Goal: Information Seeking & Learning: Check status

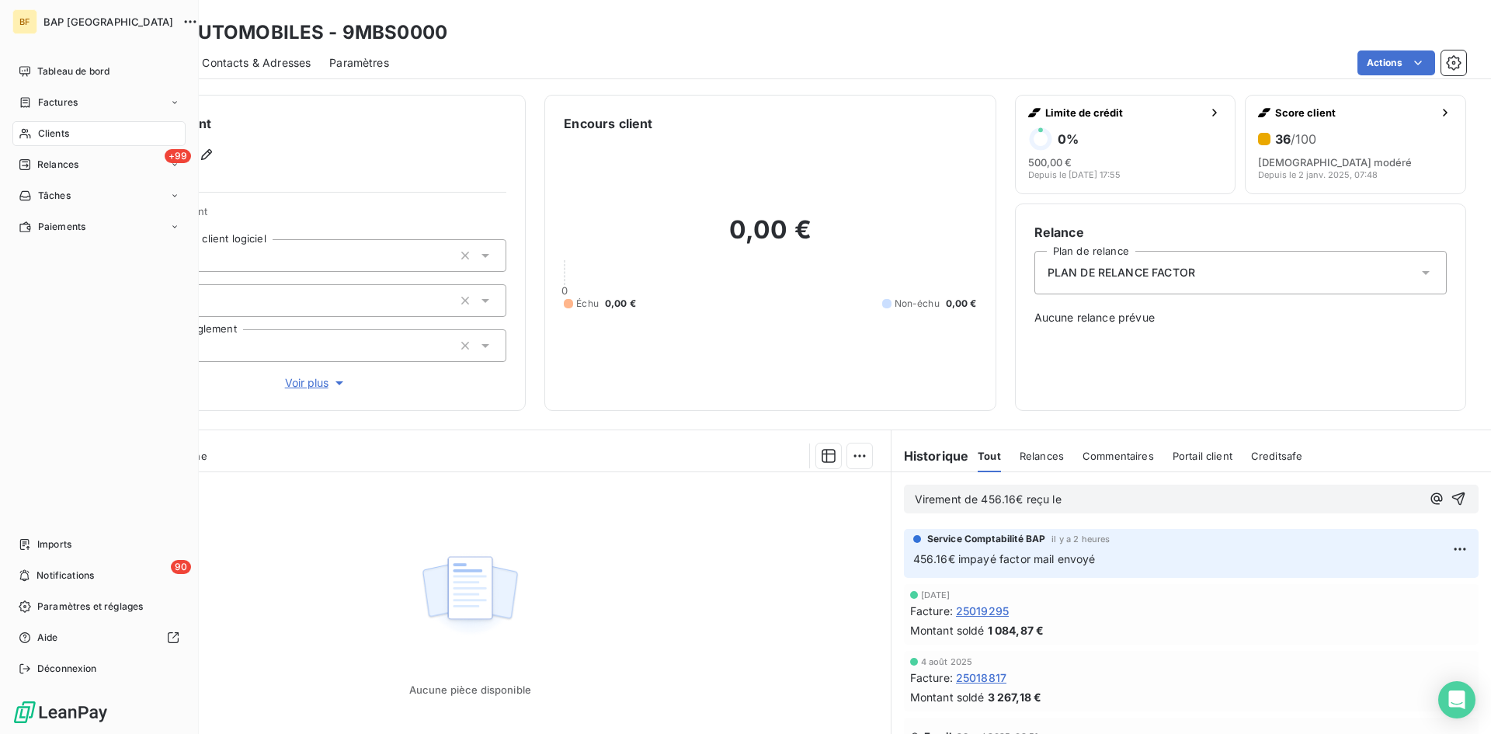
drag, startPoint x: 52, startPoint y: 130, endPoint x: 117, endPoint y: 131, distance: 65.3
click at [53, 130] on span "Clients" at bounding box center [53, 134] width 31 height 14
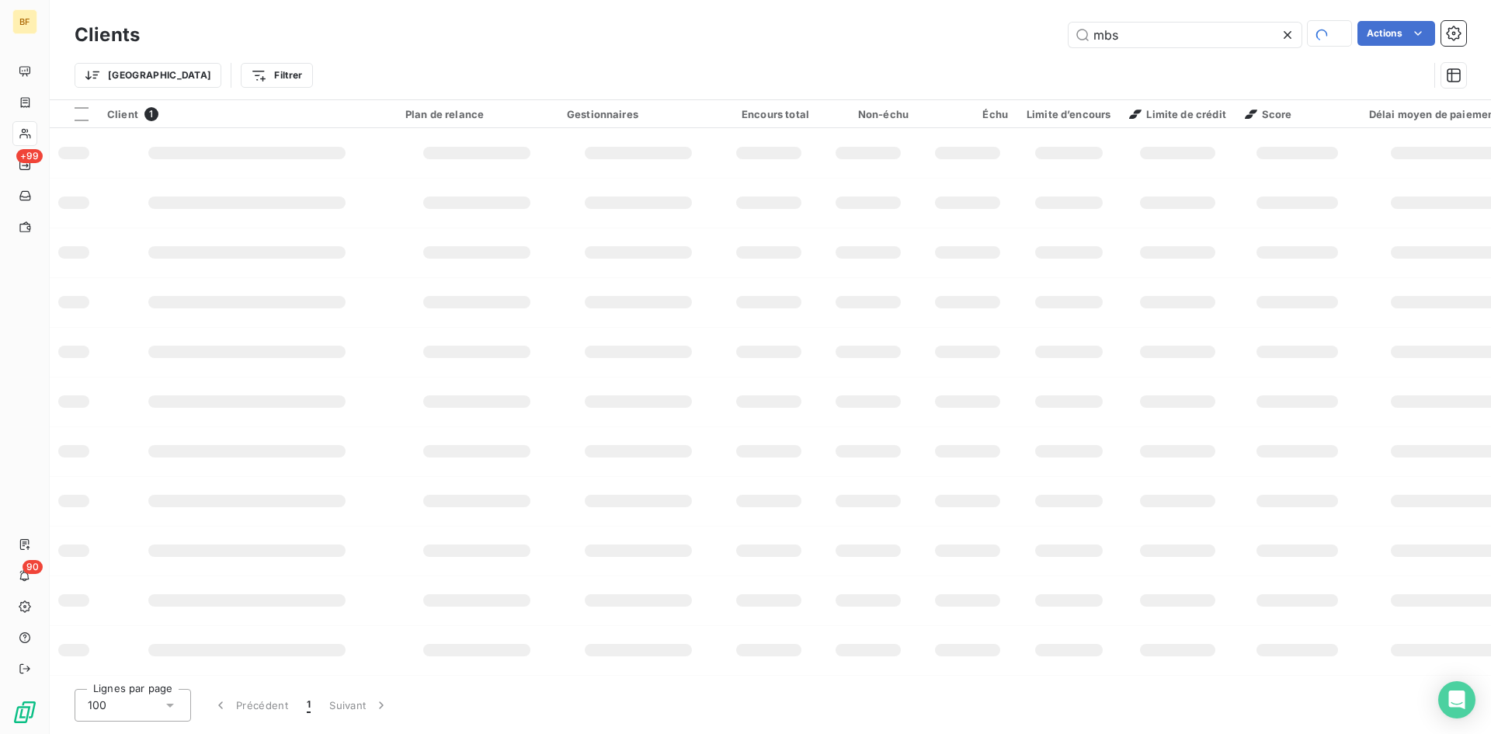
drag, startPoint x: 1120, startPoint y: 37, endPoint x: 819, endPoint y: 32, distance: 300.7
click at [819, 32] on div "mbs Actions" at bounding box center [812, 34] width 1308 height 27
type input "BK CARR"
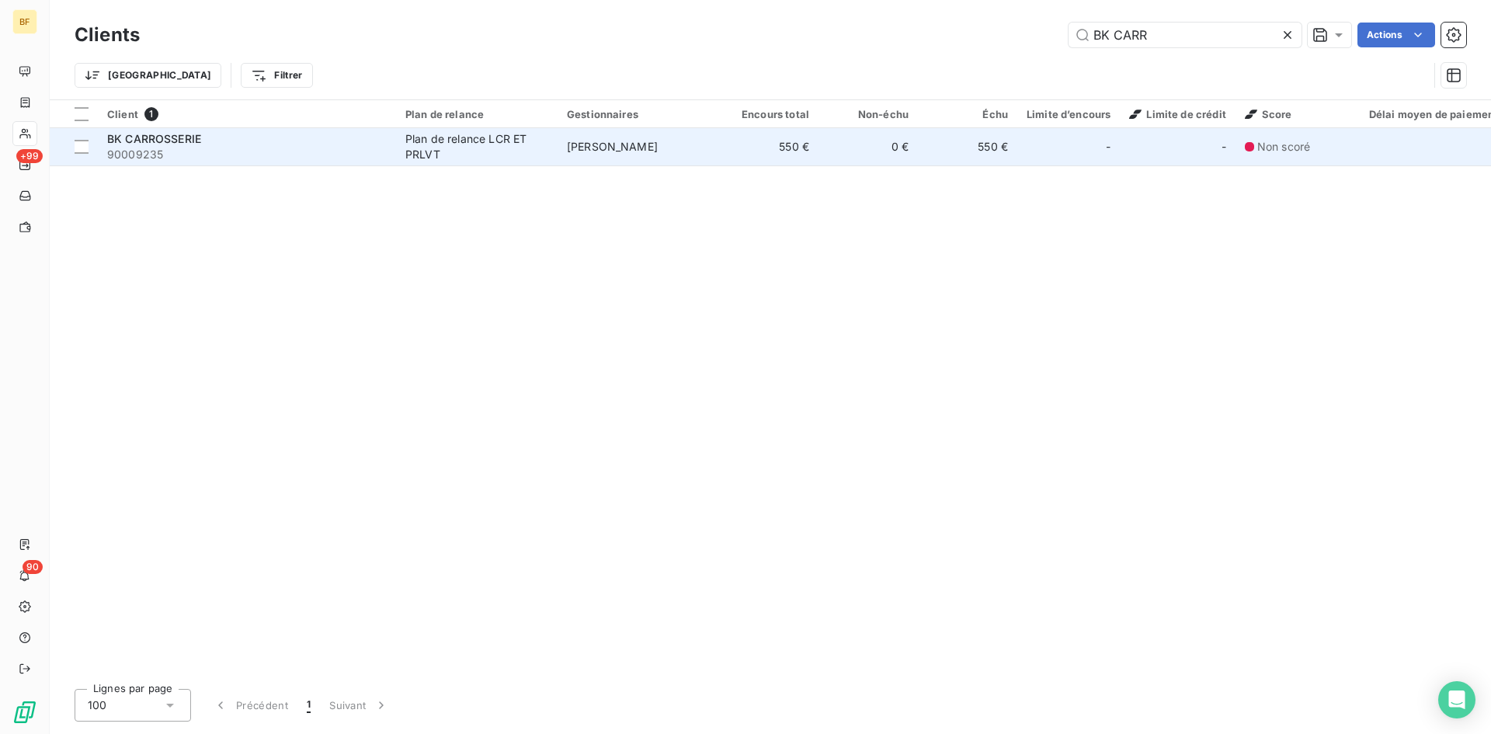
click at [182, 158] on span "90009235" at bounding box center [247, 155] width 280 height 16
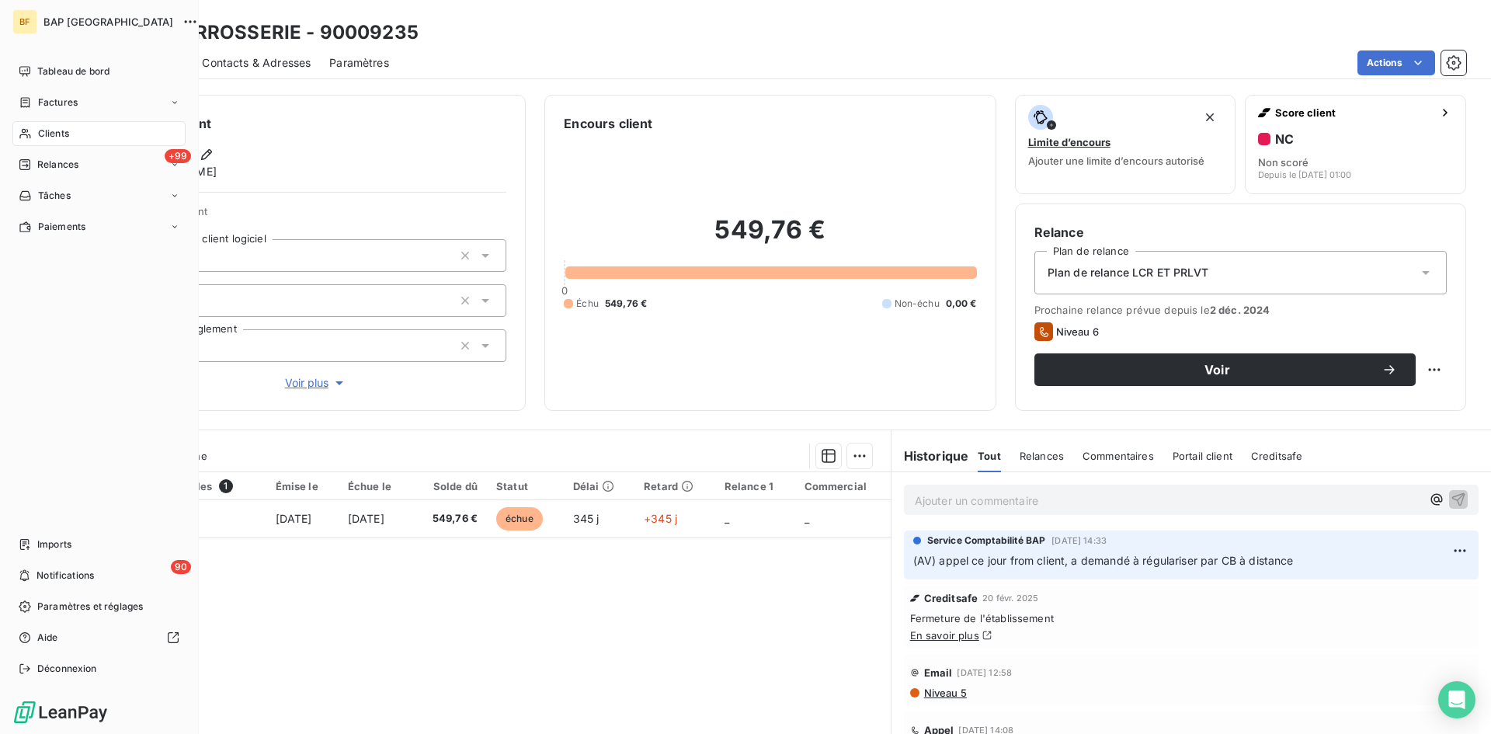
drag, startPoint x: 59, startPoint y: 141, endPoint x: 478, endPoint y: 141, distance: 419.4
click at [64, 141] on div "Clients" at bounding box center [98, 133] width 173 height 25
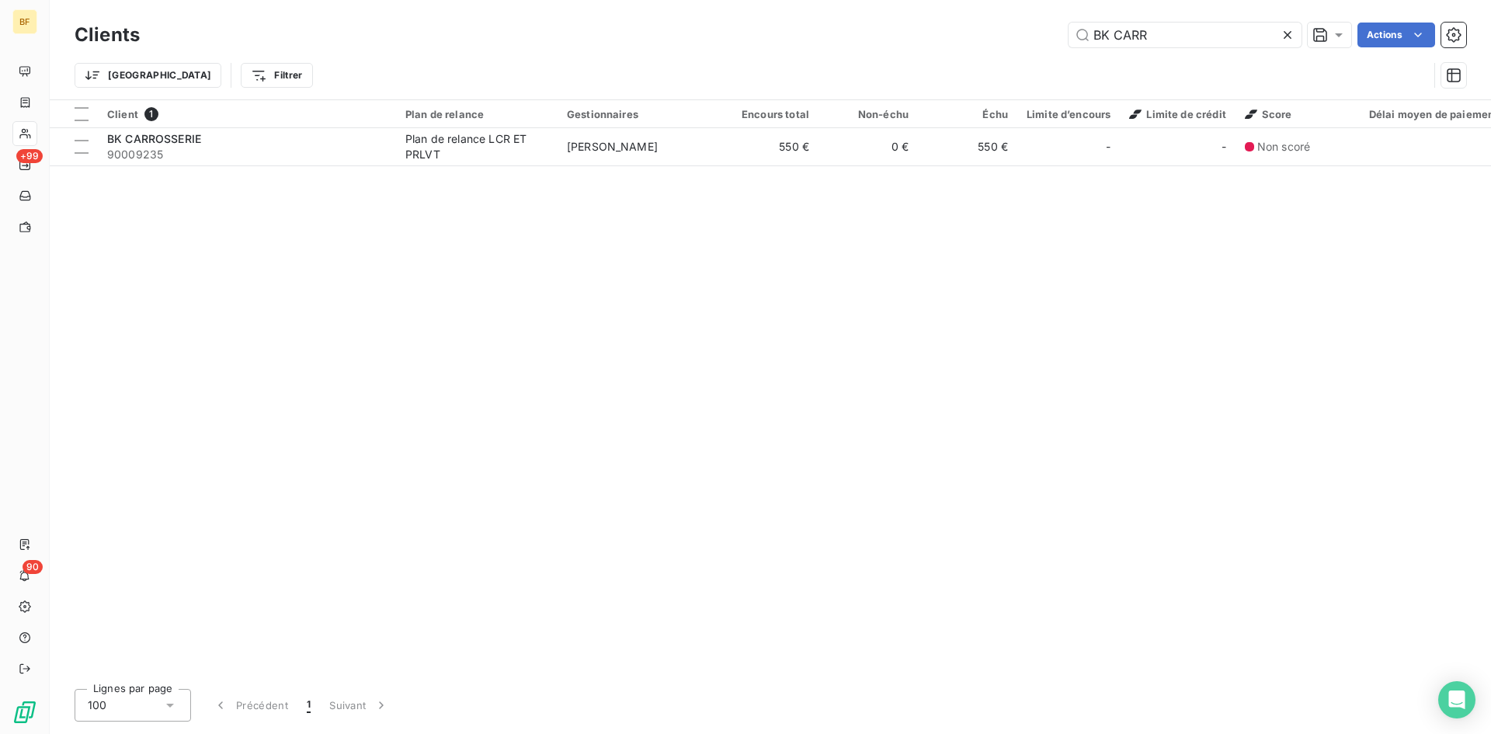
drag, startPoint x: 1162, startPoint y: 38, endPoint x: 872, endPoint y: 9, distance: 291.9
click at [872, 9] on div "Clients BK CARR Actions Trier Filtrer" at bounding box center [771, 49] width 1442 height 99
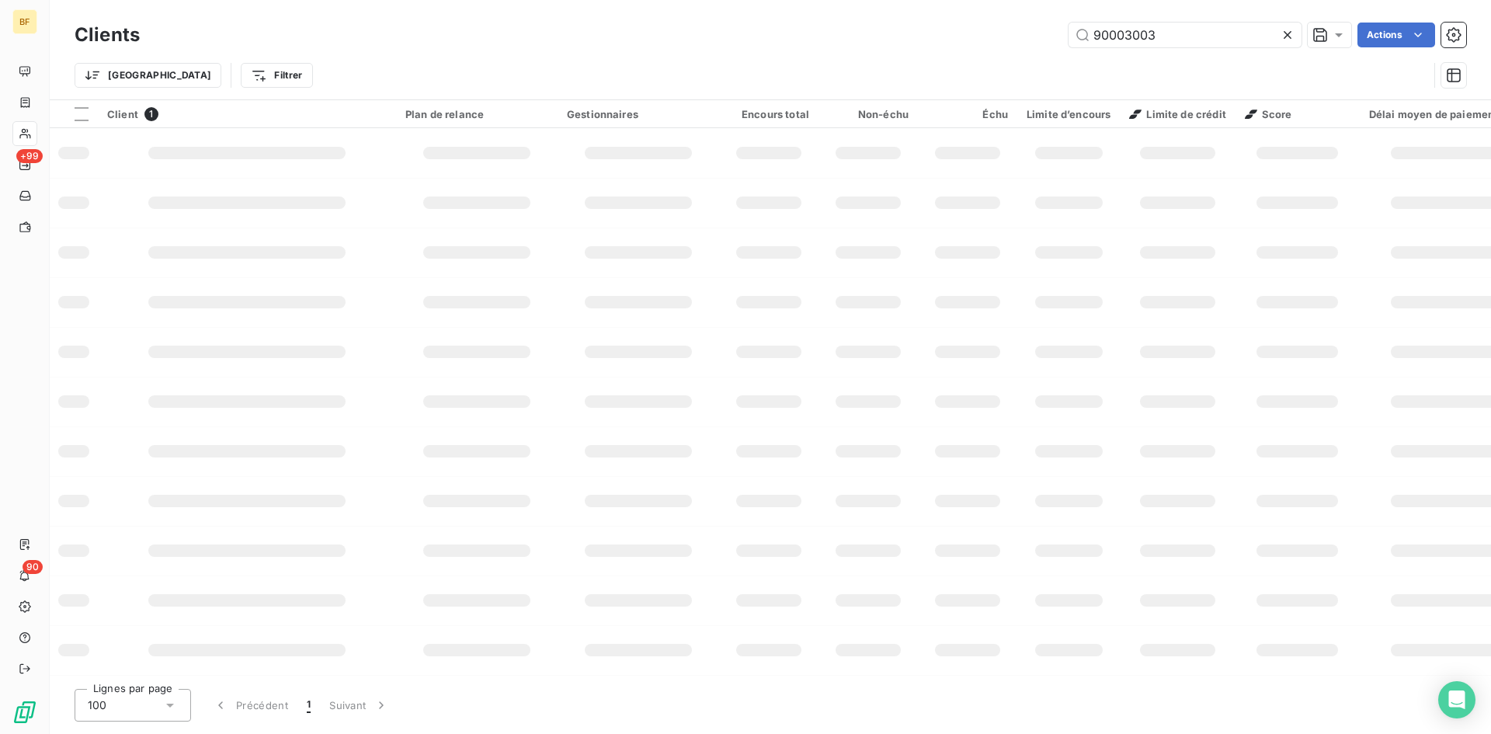
type input "90003003"
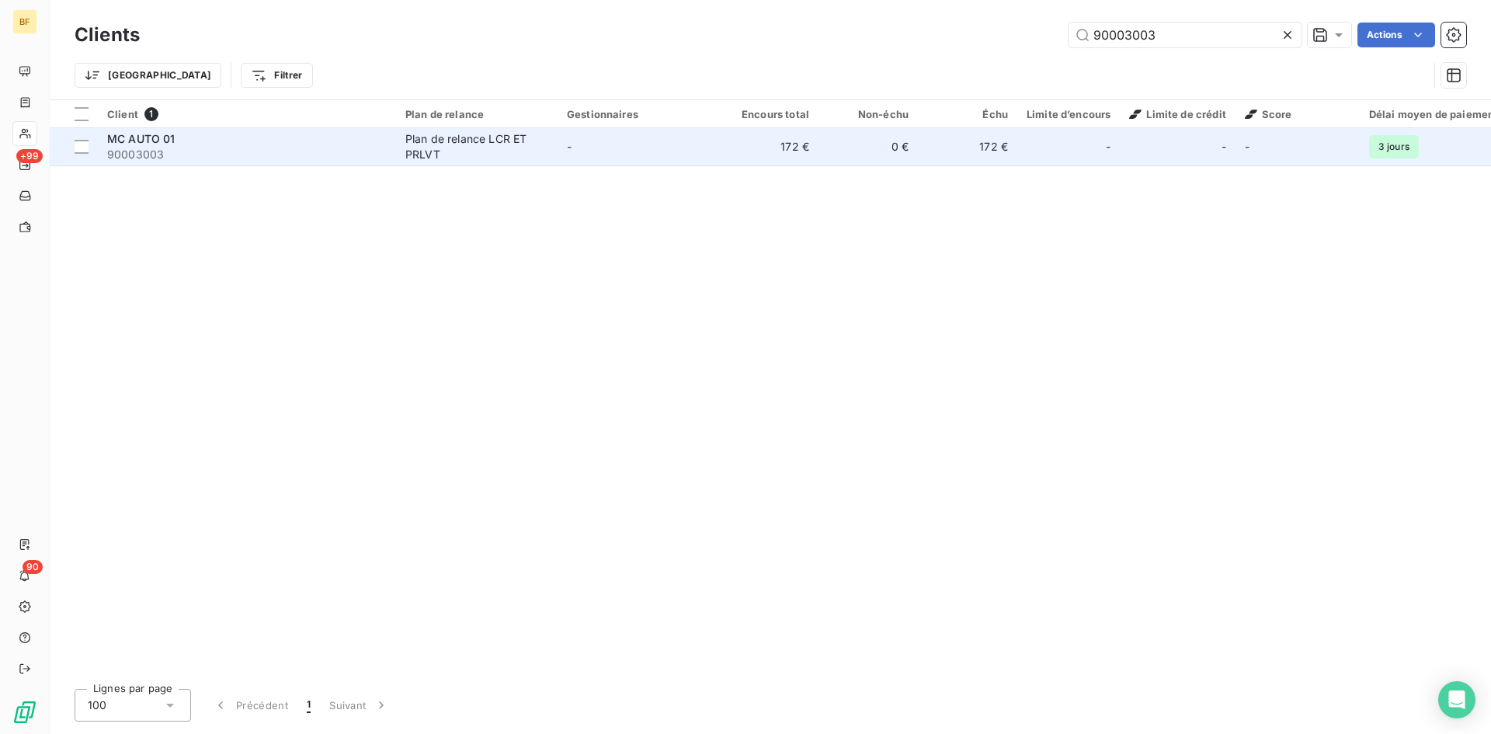
click at [441, 148] on div "Plan de relance LCR ET PRLVT" at bounding box center [476, 146] width 143 height 31
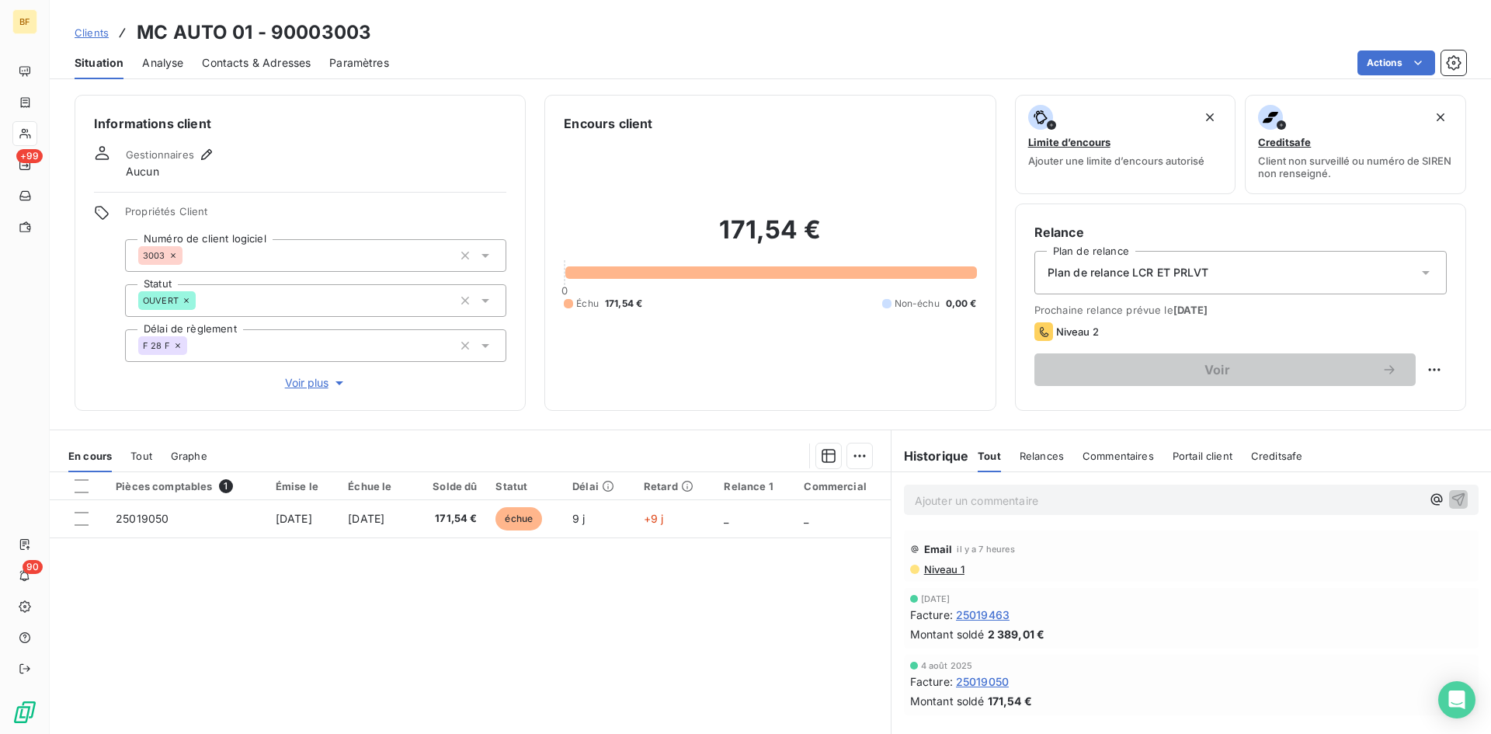
click at [947, 574] on span "Niveau 1" at bounding box center [944, 569] width 42 height 12
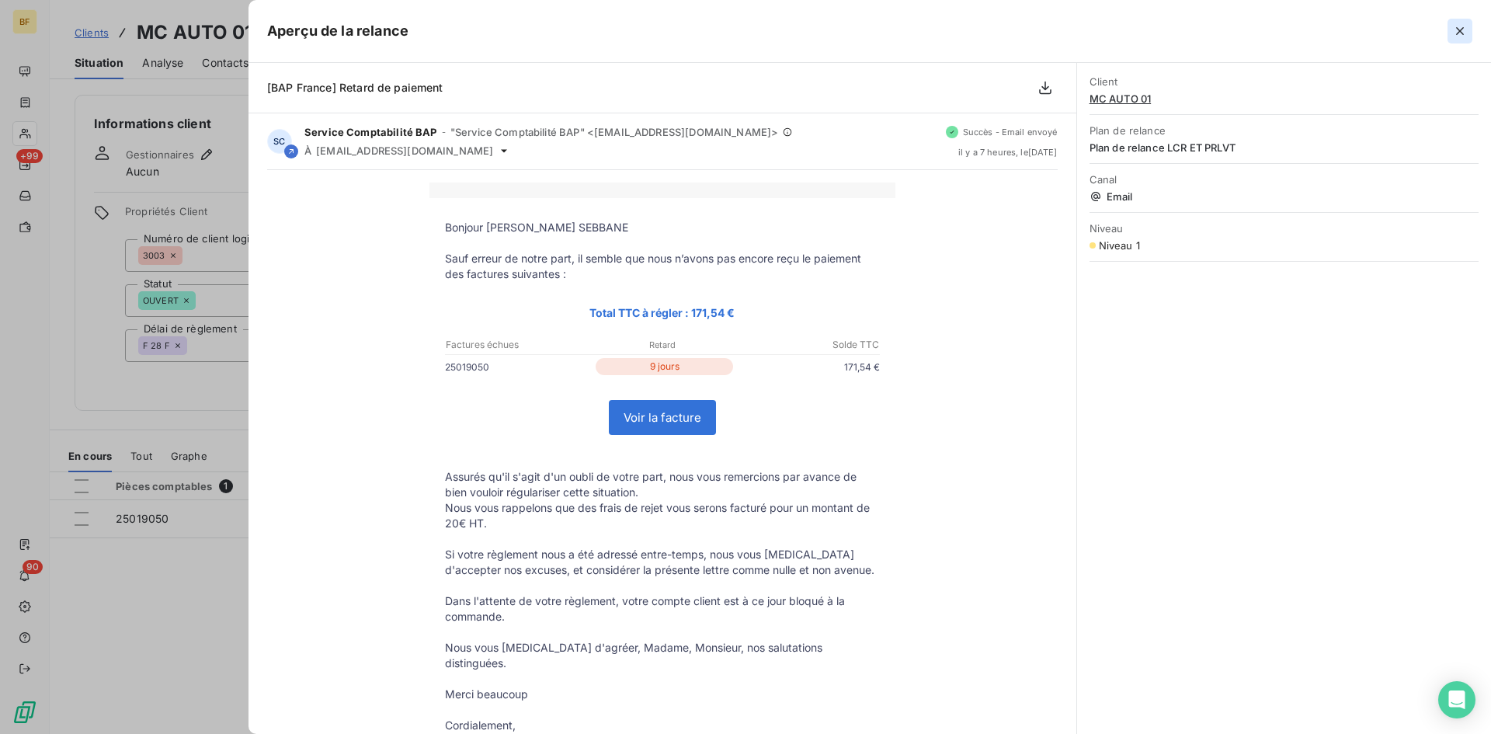
click at [1465, 34] on icon "button" at bounding box center [1461, 31] width 16 height 16
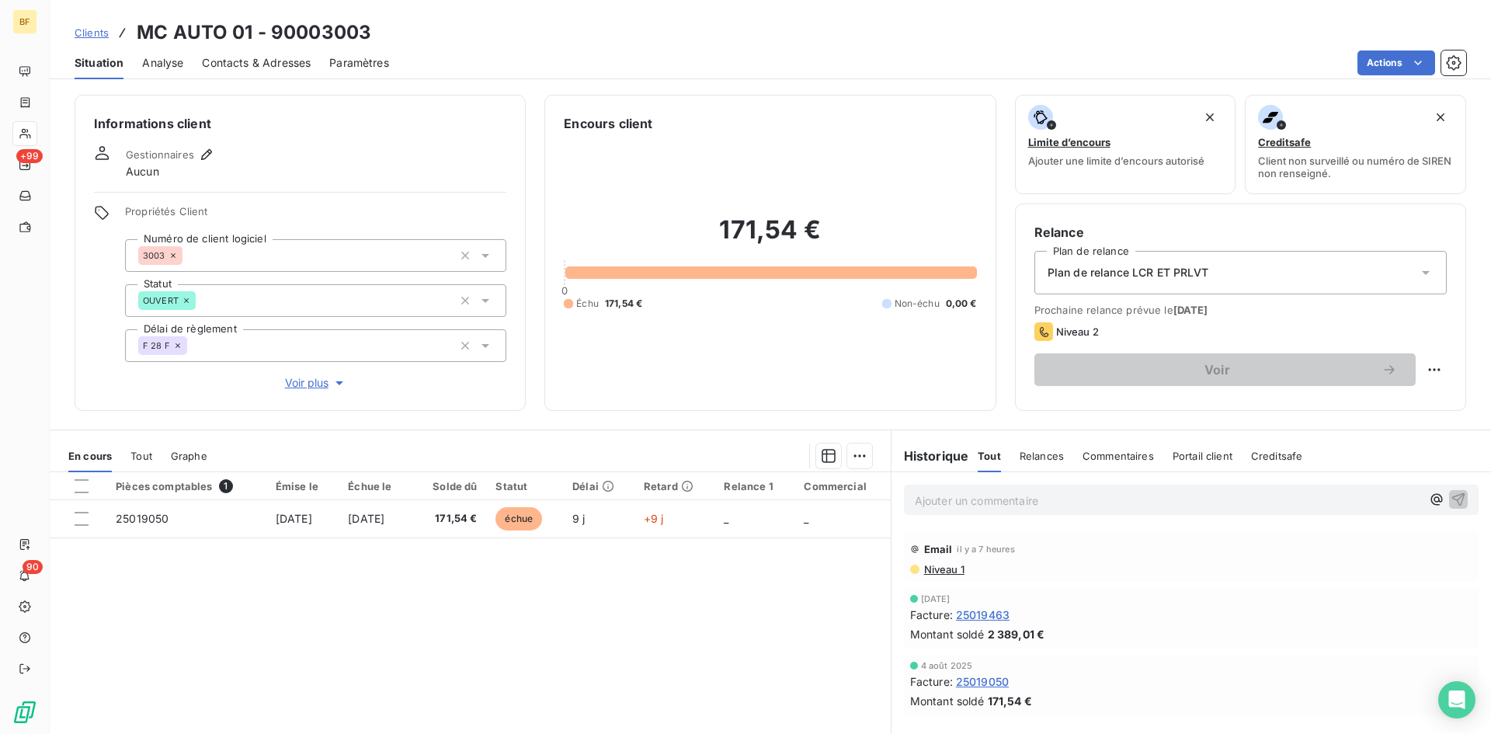
click at [935, 576] on div "Email il y a 7 heures Niveau 1" at bounding box center [1191, 556] width 575 height 51
click at [937, 567] on span "Niveau 1" at bounding box center [944, 569] width 42 height 12
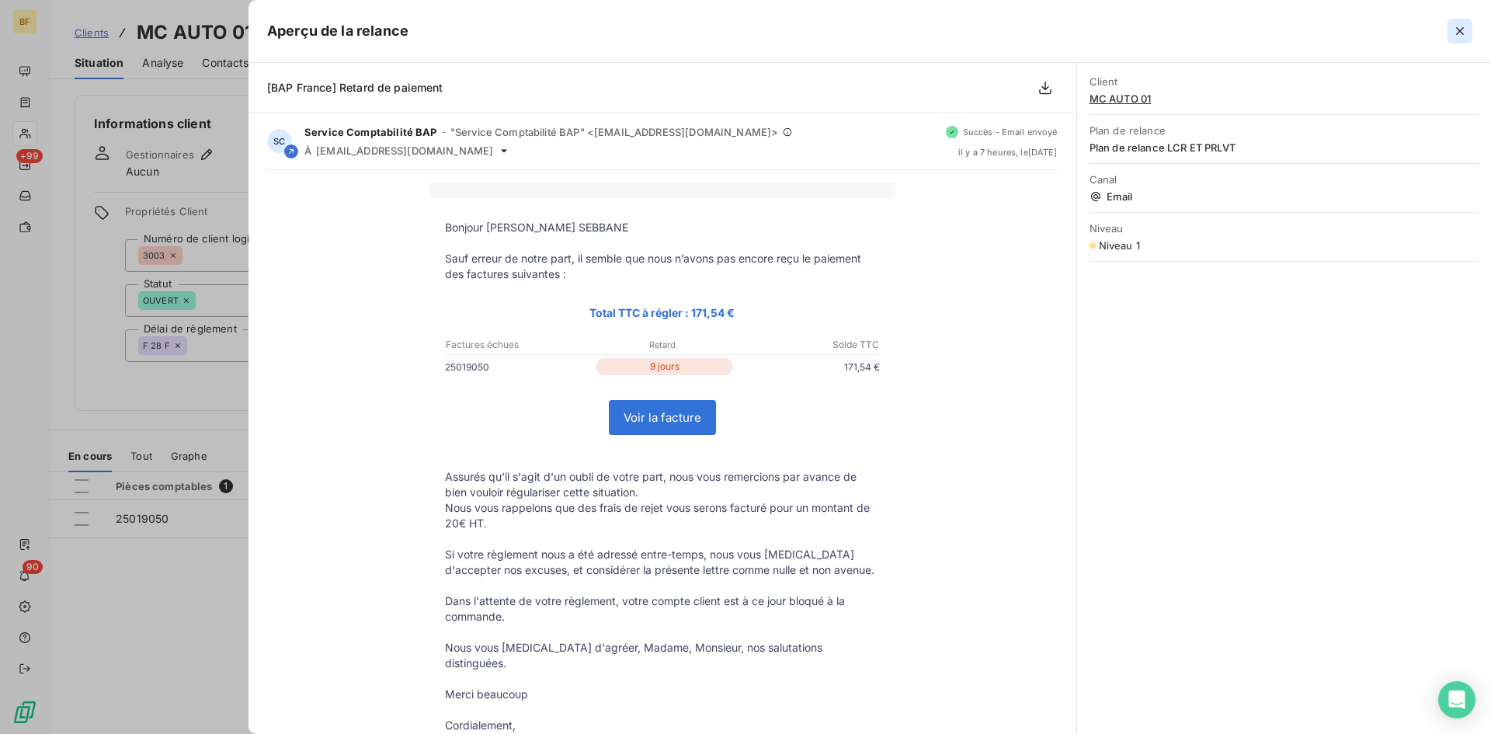
click at [1456, 29] on icon "button" at bounding box center [1461, 31] width 16 height 16
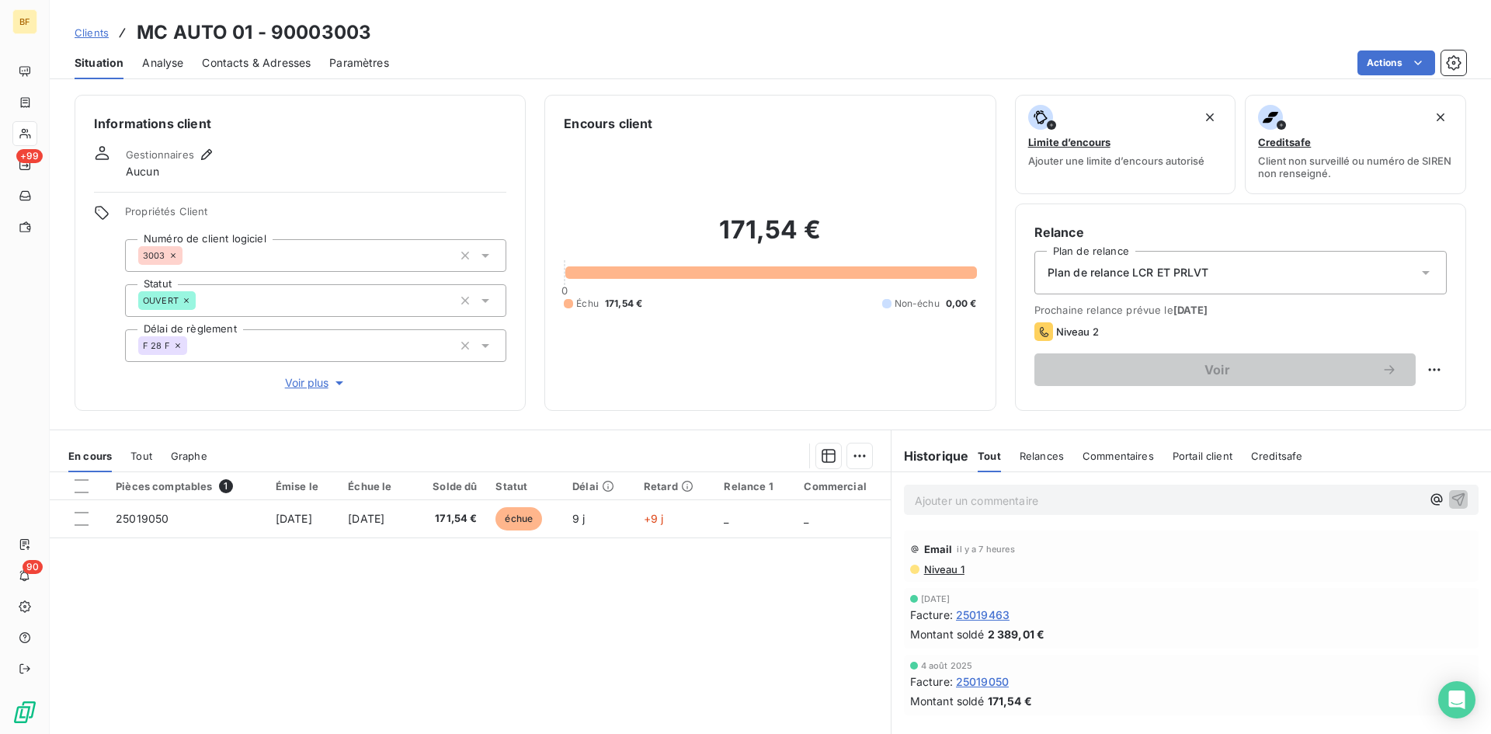
click at [698, 669] on div "Pièces comptables 1 Émise le Échue le Solde dû Statut Délai Retard Relance 1 Co…" at bounding box center [470, 621] width 841 height 299
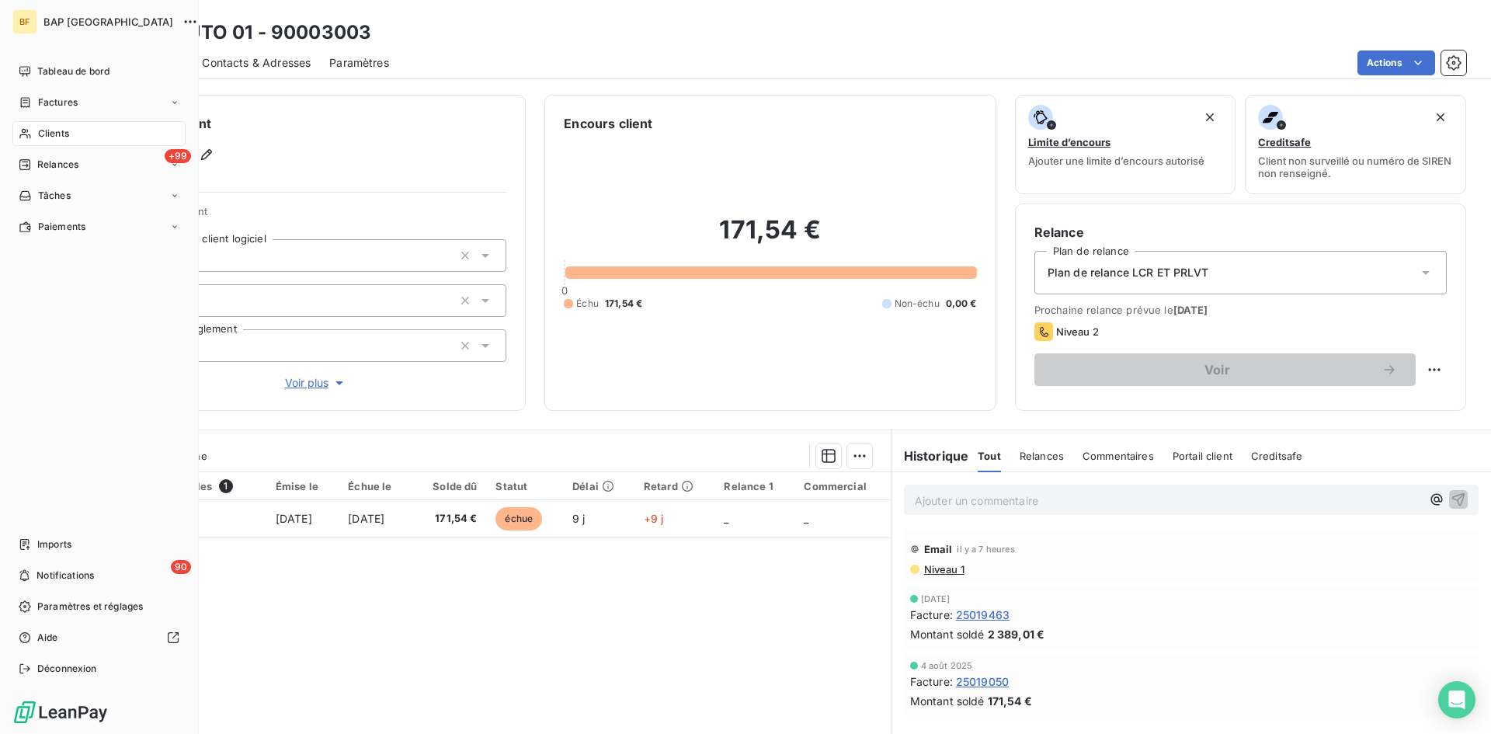
click at [59, 128] on span "Clients" at bounding box center [53, 134] width 31 height 14
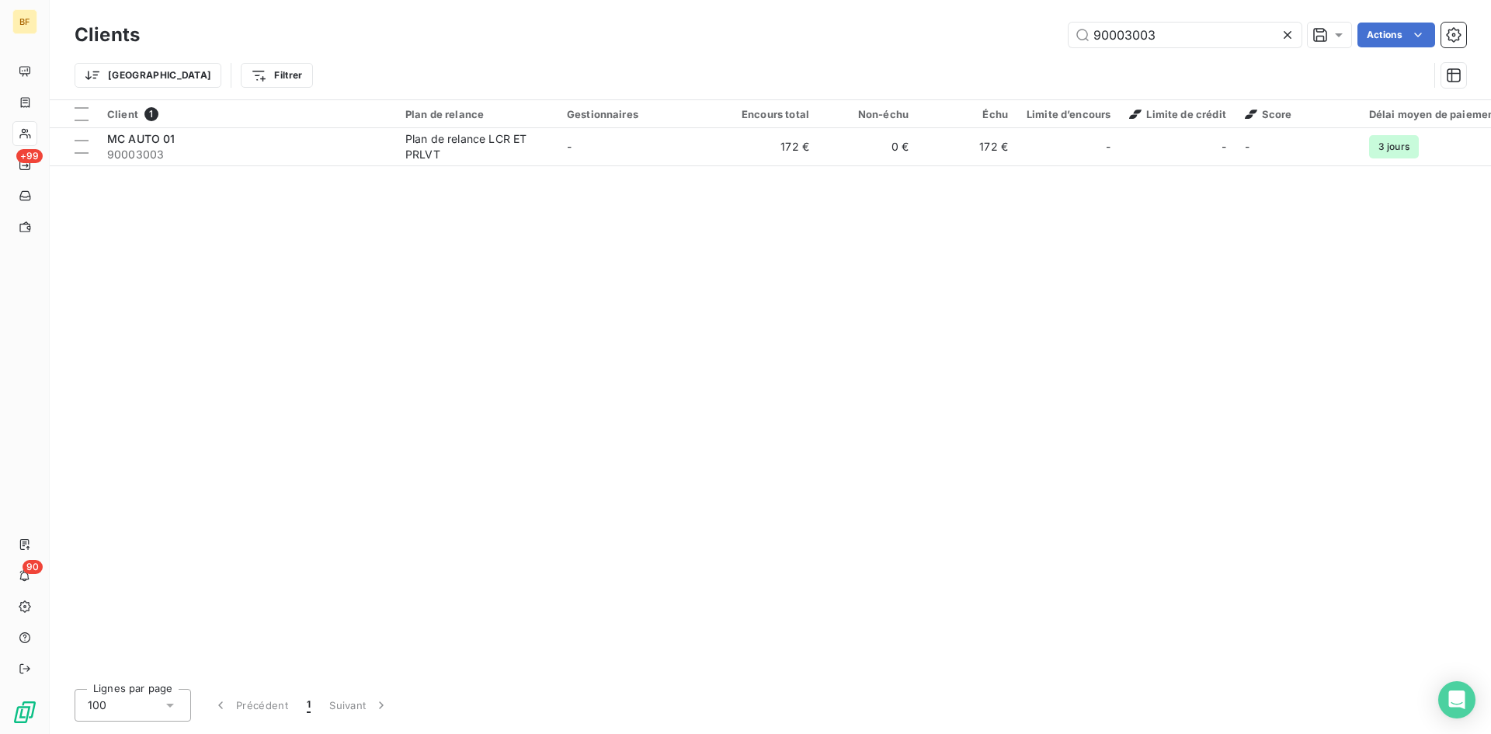
drag, startPoint x: 1165, startPoint y: 37, endPoint x: 1037, endPoint y: 38, distance: 128.2
click at [1037, 38] on div "90003003 Actions" at bounding box center [812, 35] width 1308 height 25
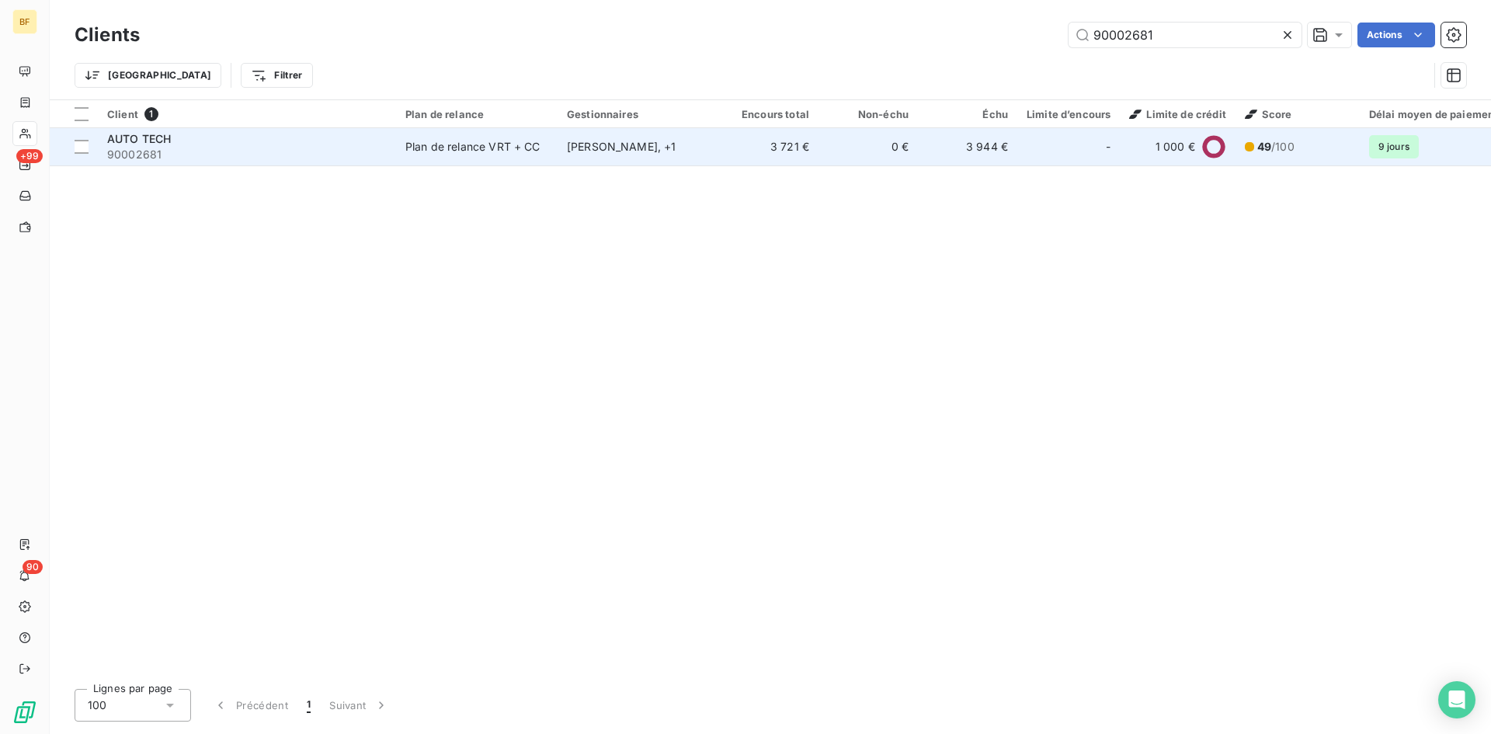
type input "90002681"
click at [405, 136] on td "Plan de relance VRT + CC" at bounding box center [477, 146] width 162 height 37
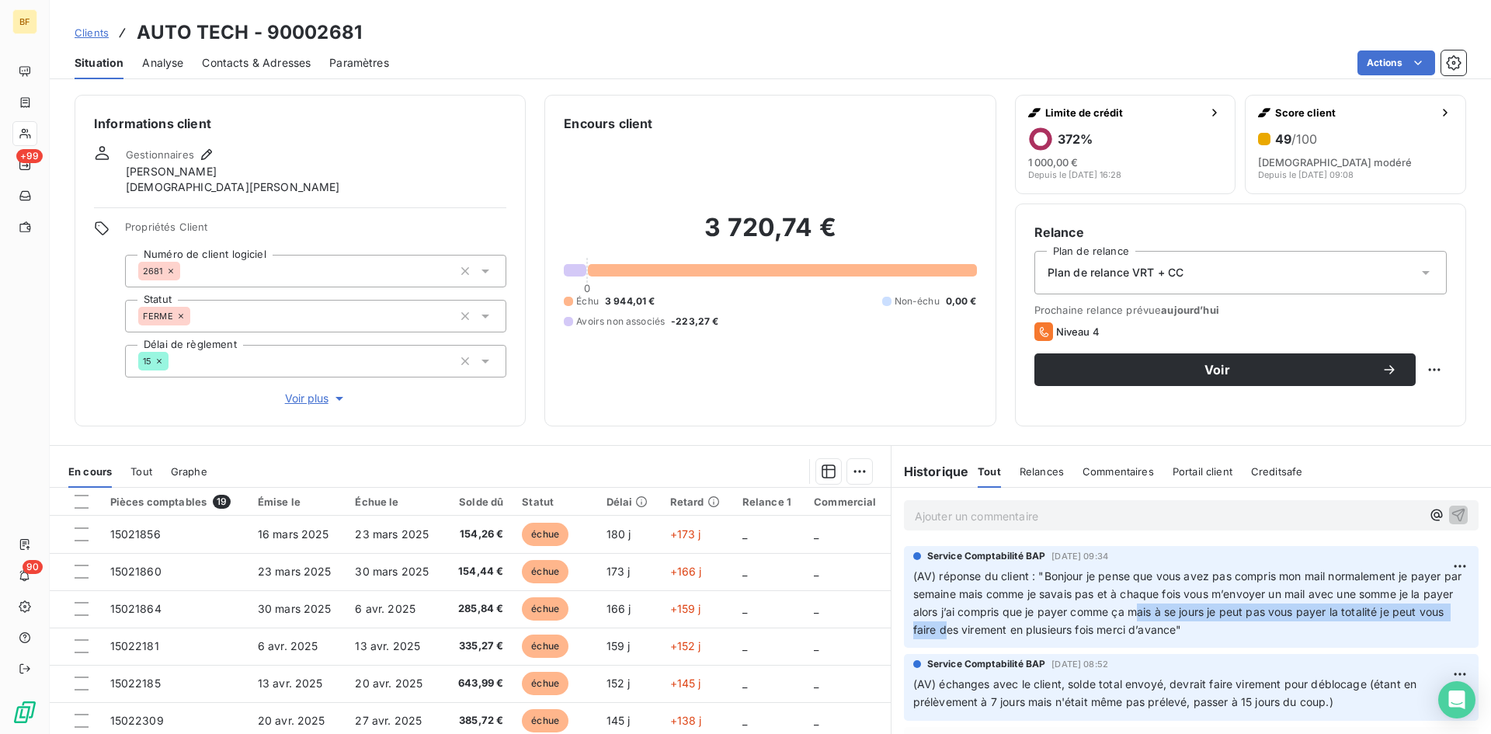
drag, startPoint x: 1014, startPoint y: 621, endPoint x: 1164, endPoint y: 611, distance: 150.3
click at [1164, 611] on span "(AV) réponse du client : "Bonjour je pense que vous avez pas compris mon mail n…" at bounding box center [1188, 602] width 551 height 67
click at [958, 634] on span "(AV) réponse du client : "Bonjour je pense que vous avez pas compris mon mail n…" at bounding box center [1188, 602] width 551 height 67
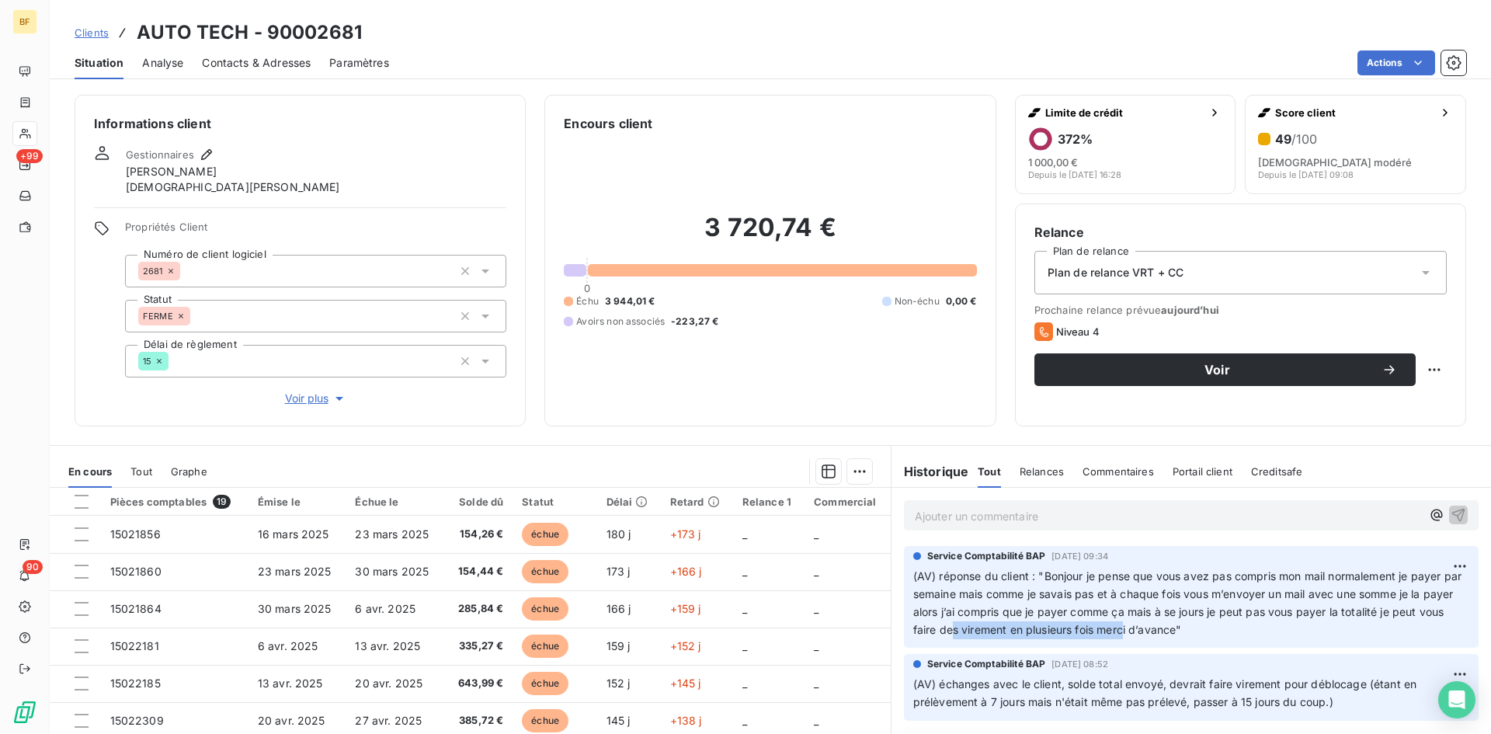
drag, startPoint x: 1004, startPoint y: 630, endPoint x: 1173, endPoint y: 630, distance: 168.6
click at [1173, 630] on span "(AV) réponse du client : "Bonjour je pense que vous avez pas compris mon mail n…" at bounding box center [1188, 602] width 551 height 67
click at [1269, 630] on p "(AV) réponse du client : "Bonjour je pense que vous avez pas compris mon mail n…" at bounding box center [1191, 603] width 556 height 71
